Goal: Task Accomplishment & Management: Use online tool/utility

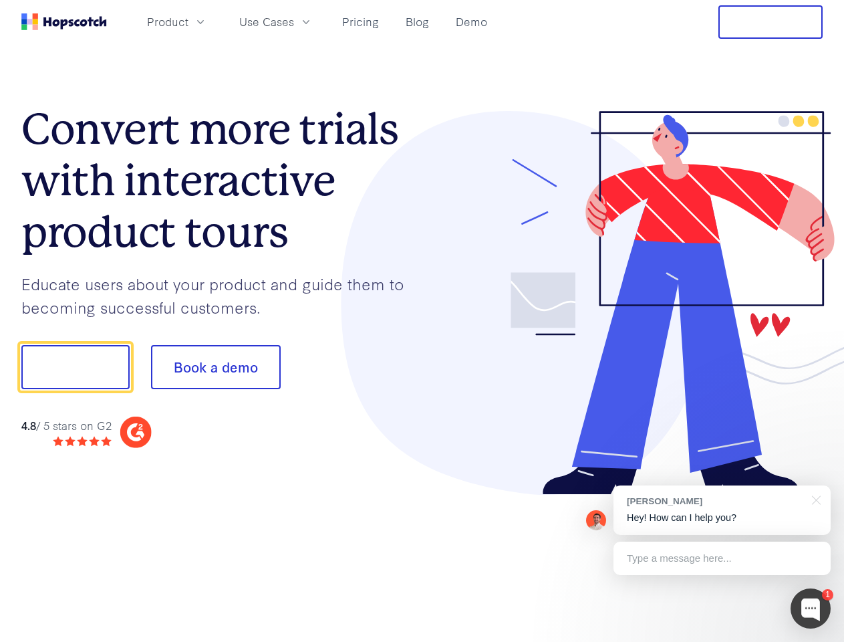
click at [423, 321] on div at bounding box center [623, 303] width 401 height 384
click at [189, 21] on span "Product" at bounding box center [167, 21] width 41 height 17
click at [294, 21] on span "Use Cases" at bounding box center [266, 21] width 55 height 17
click at [771, 22] on button "Free Trial" at bounding box center [771, 21] width 104 height 33
click at [75, 367] on button "Show me!" at bounding box center [75, 367] width 108 height 44
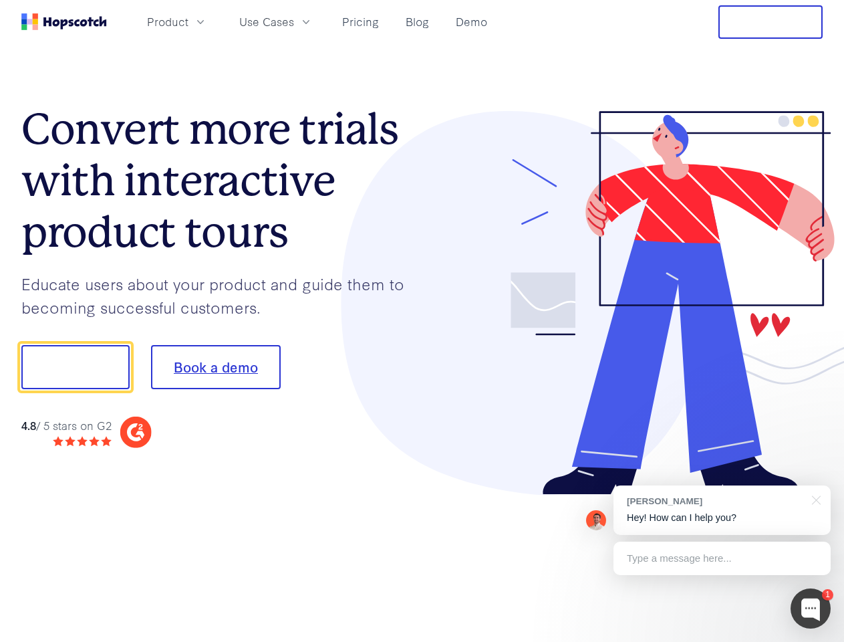
click at [215, 367] on button "Book a demo" at bounding box center [216, 367] width 130 height 44
click at [811, 608] on div at bounding box center [811, 608] width 40 height 40
click at [722, 510] on div "[PERSON_NAME] Hey! How can I help you?" at bounding box center [722, 509] width 217 height 49
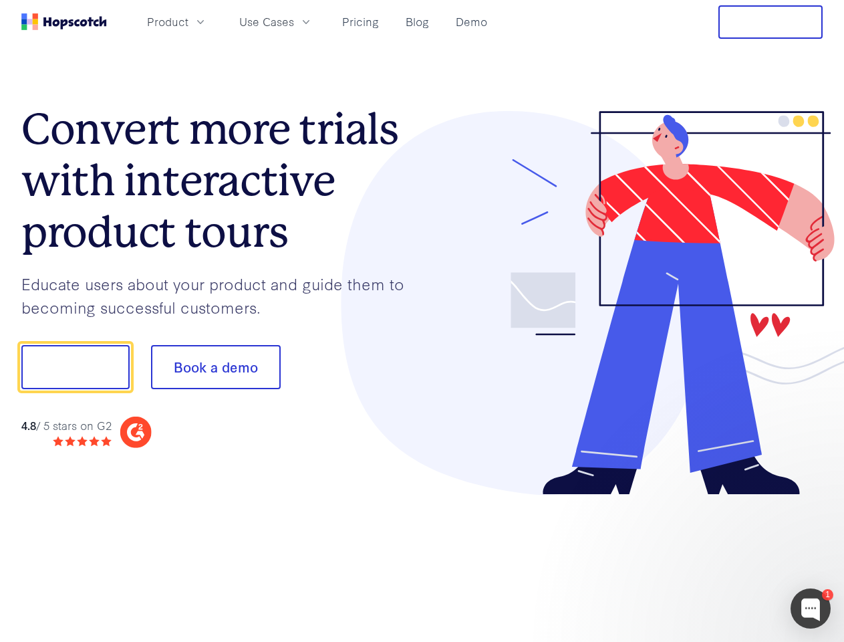
click at [814, 499] on div at bounding box center [705, 365] width 251 height 446
click at [722, 558] on div at bounding box center [705, 455] width 251 height 267
